Goal: Task Accomplishment & Management: Use online tool/utility

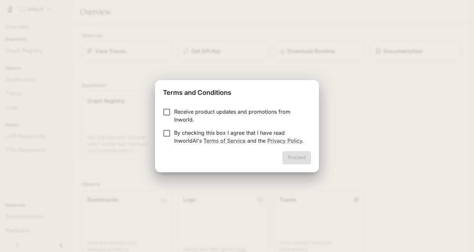
drag, startPoint x: 233, startPoint y: 137, endPoint x: 232, endPoint y: 123, distance: 13.9
click at [232, 131] on p "By checking this box I agree that I have read InworldAI's Terms of Service and …" at bounding box center [240, 137] width 132 height 16
click at [232, 116] on p "Receive product updates and promotions from Inworld." at bounding box center [240, 116] width 132 height 16
click at [182, 140] on p "By checking this box I agree that I have read InworldAI's Terms of Service and …" at bounding box center [240, 137] width 132 height 16
click at [306, 157] on button "Proceed" at bounding box center [296, 157] width 29 height 13
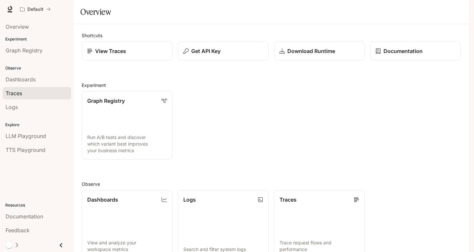
click at [26, 88] on link "Traces" at bounding box center [37, 93] width 68 height 13
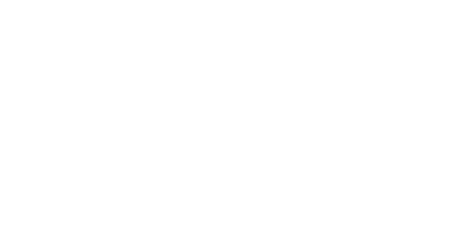
click at [26, 0] on html at bounding box center [237, 0] width 474 height 0
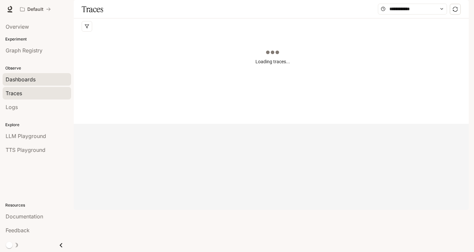
click at [25, 73] on link "Dashboards" at bounding box center [37, 79] width 68 height 13
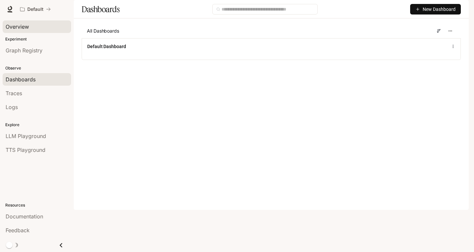
click at [30, 32] on link "Overview" at bounding box center [37, 26] width 68 height 13
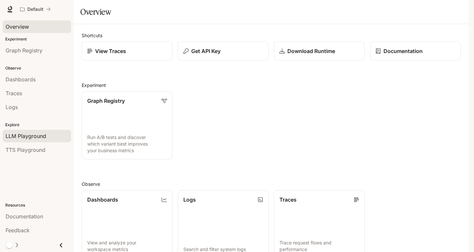
scroll to position [134, 0]
click at [42, 7] on p "Default" at bounding box center [35, 10] width 16 height 6
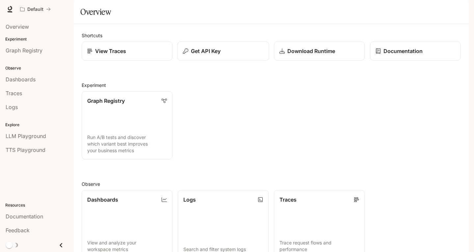
click at [237, 61] on button "Get API Key" at bounding box center [223, 50] width 92 height 19
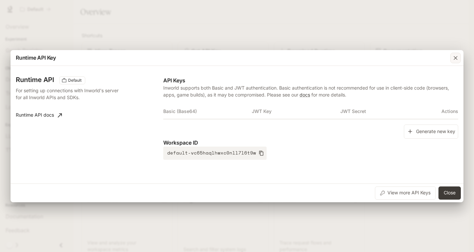
click at [454, 58] on icon "button" at bounding box center [455, 58] width 7 height 7
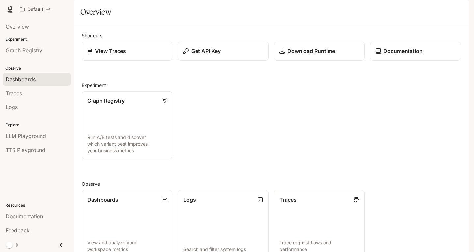
click at [31, 83] on span "Dashboards" at bounding box center [21, 79] width 30 height 8
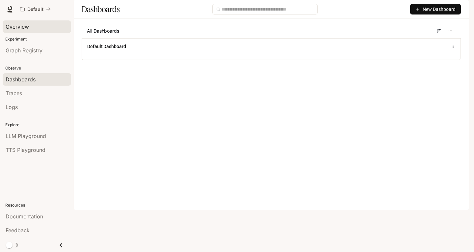
click at [40, 27] on div "Overview" at bounding box center [37, 27] width 63 height 8
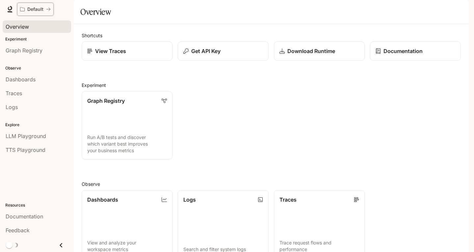
click at [42, 14] on button "Default" at bounding box center [35, 9] width 37 height 13
click at [300, 55] on p "Download Runtime" at bounding box center [311, 51] width 48 height 8
click at [19, 42] on div "Experiment Graph Registry" at bounding box center [37, 47] width 74 height 24
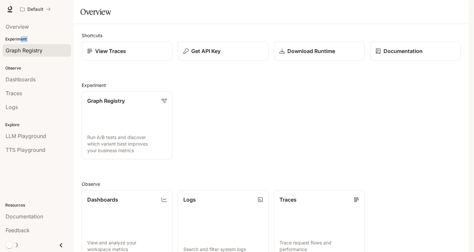
click at [20, 48] on span "Graph Registry" at bounding box center [24, 50] width 37 height 8
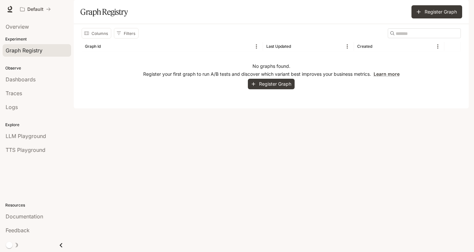
click at [166, 23] on section "Graph Registry Register Graph" at bounding box center [271, 12] width 395 height 24
